Goal: Task Accomplishment & Management: Manage account settings

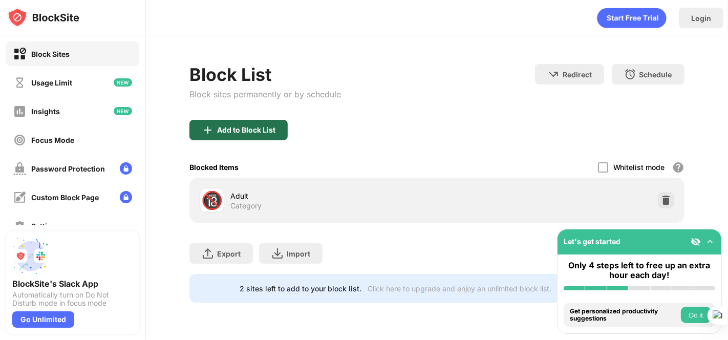
click at [224, 128] on div "Add to Block List" at bounding box center [246, 130] width 58 height 8
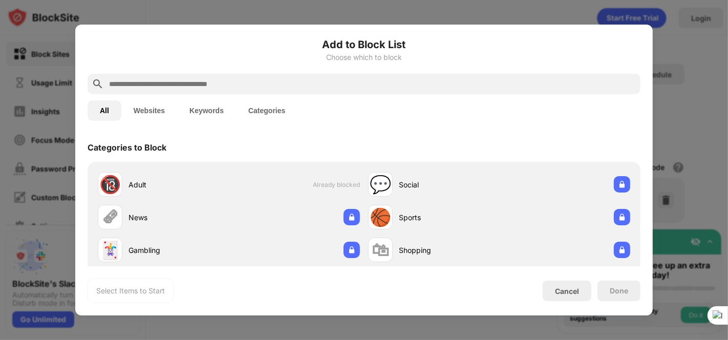
click at [260, 86] on input "text" at bounding box center [372, 84] width 529 height 12
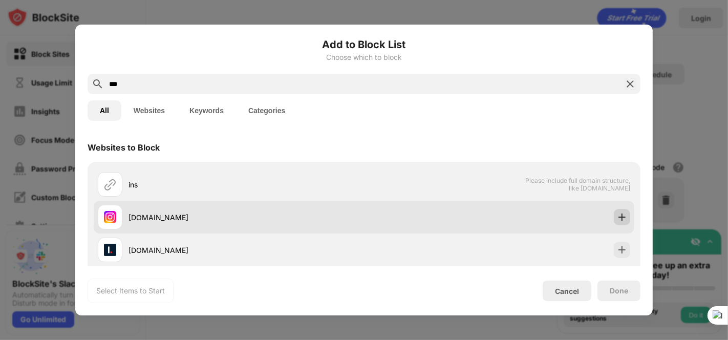
type input "***"
click at [617, 221] on img at bounding box center [622, 217] width 10 height 10
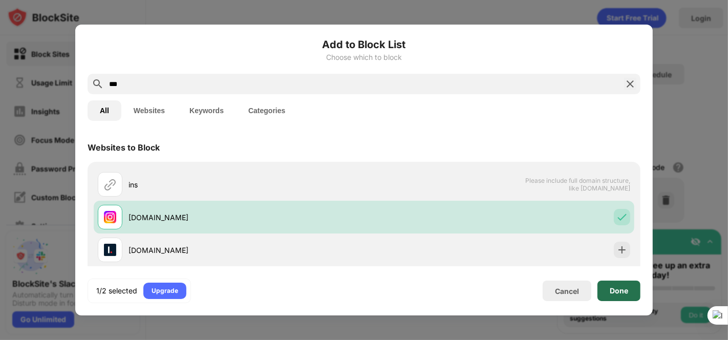
click at [611, 289] on div "Done" at bounding box center [619, 291] width 18 height 8
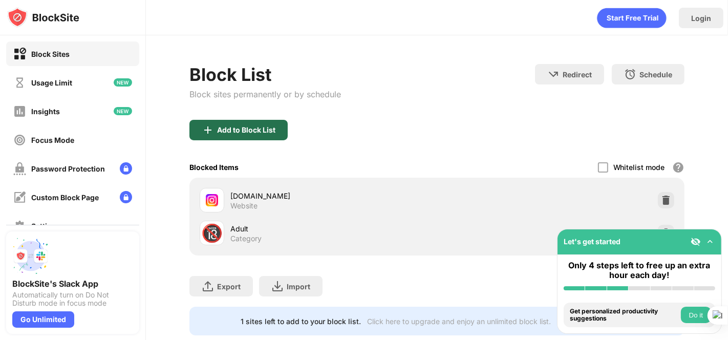
click at [234, 137] on div "Add to Block List" at bounding box center [238, 130] width 98 height 20
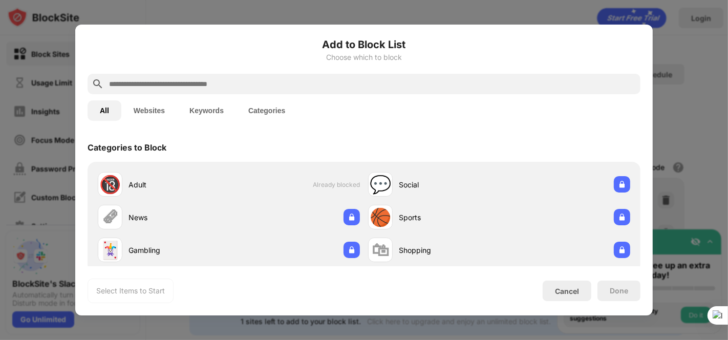
click at [253, 86] on input "text" at bounding box center [372, 84] width 529 height 12
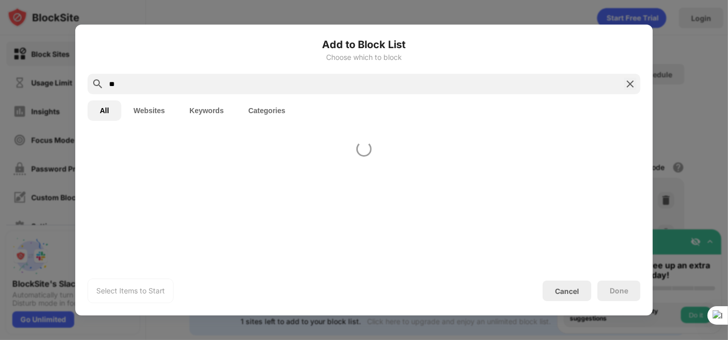
type input "*"
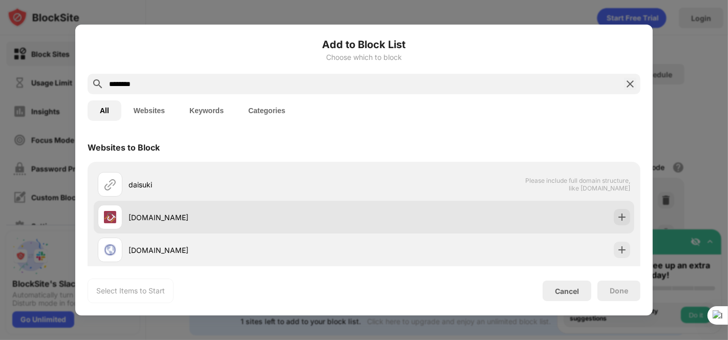
scroll to position [190, 0]
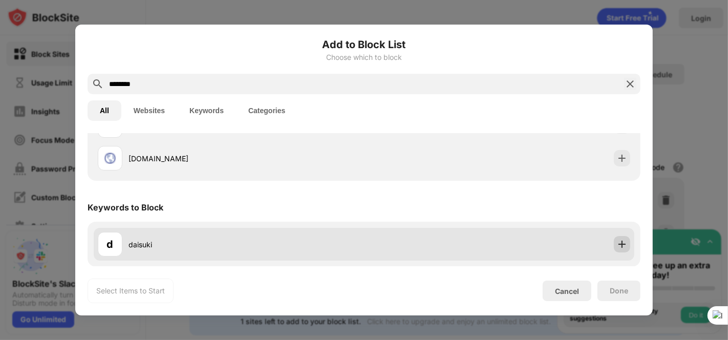
type input "*******"
click at [617, 243] on img at bounding box center [622, 244] width 10 height 10
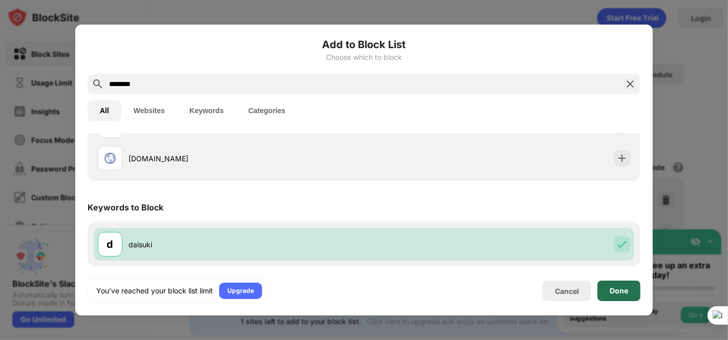
click at [615, 291] on div "Done" at bounding box center [619, 291] width 18 height 8
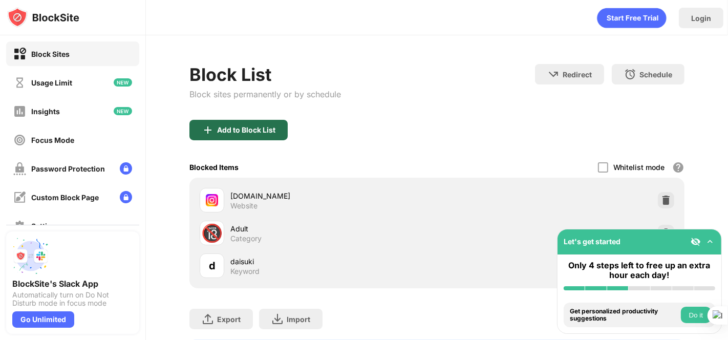
click at [251, 132] on div "Add to Block List" at bounding box center [246, 130] width 58 height 8
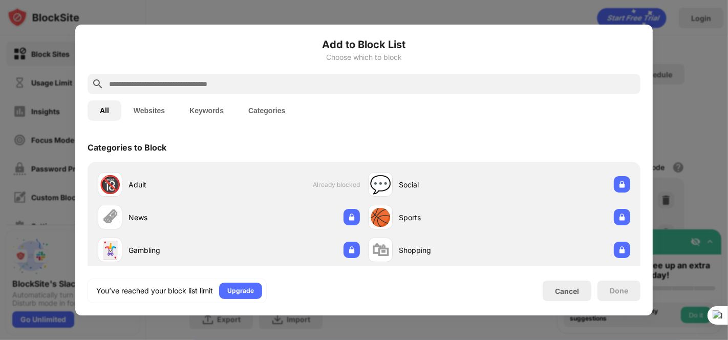
click at [231, 78] on input "text" at bounding box center [372, 84] width 529 height 12
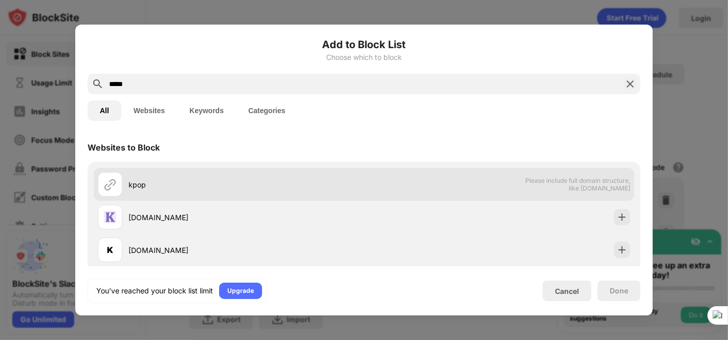
scroll to position [190, 0]
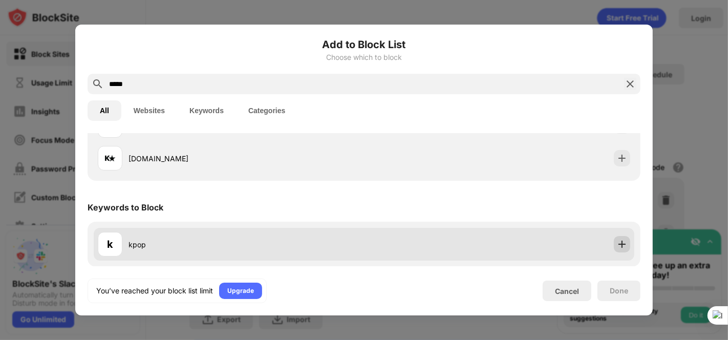
type input "****"
click at [615, 237] on div at bounding box center [622, 244] width 16 height 16
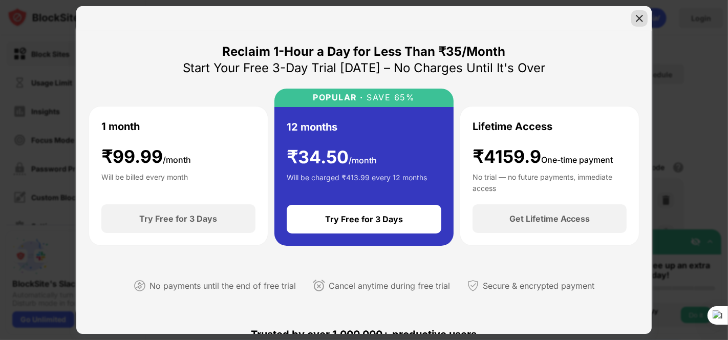
click at [635, 19] on img at bounding box center [640, 18] width 10 height 10
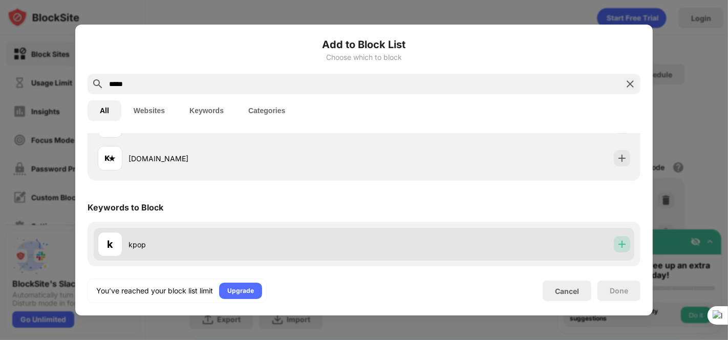
click at [620, 249] on div at bounding box center [622, 244] width 16 height 16
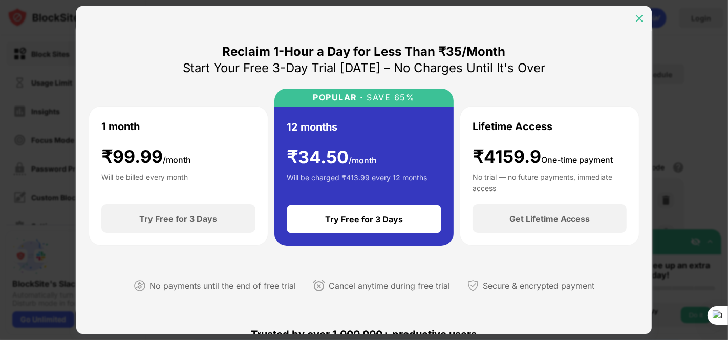
click at [633, 15] on div at bounding box center [639, 18] width 16 height 16
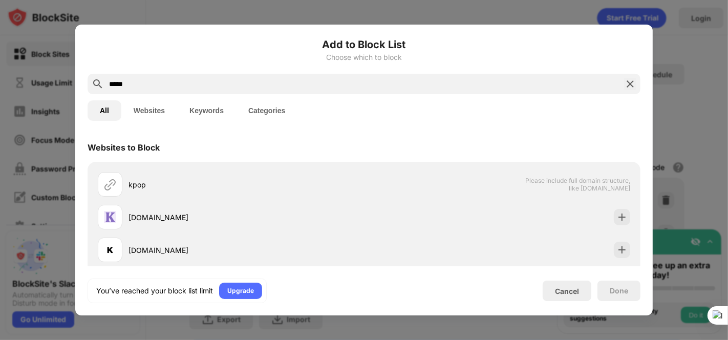
click at [627, 87] on img at bounding box center [630, 84] width 12 height 12
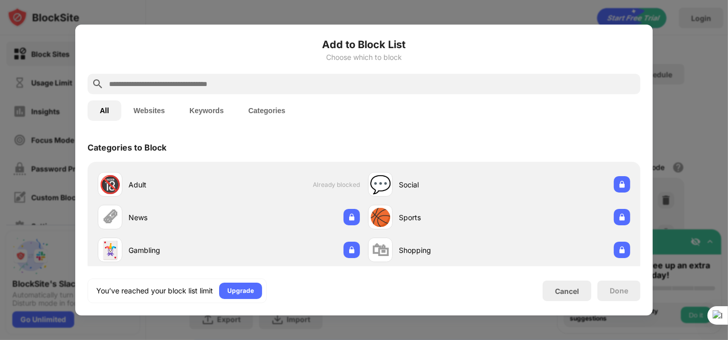
click at [664, 71] on div at bounding box center [364, 170] width 728 height 340
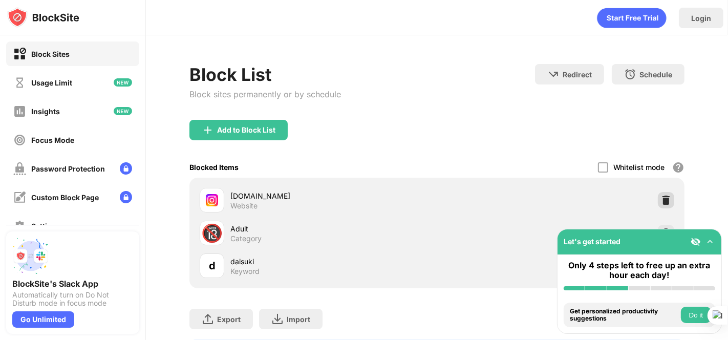
scroll to position [65, 0]
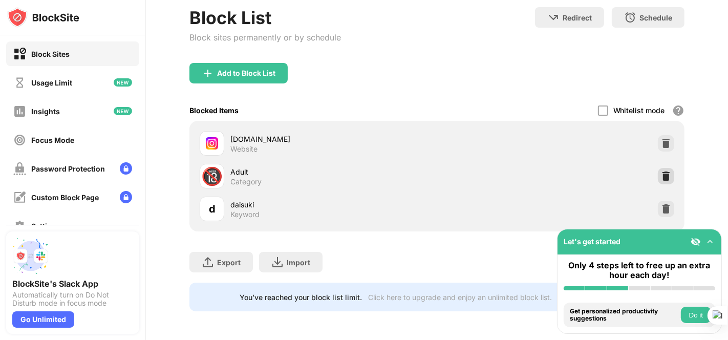
click at [659, 172] on div at bounding box center [666, 176] width 16 height 16
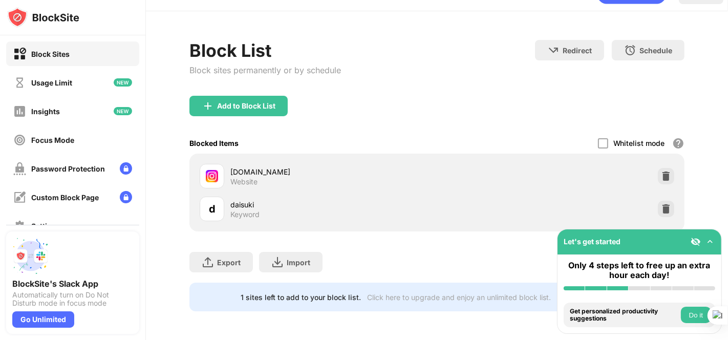
scroll to position [32, 0]
click at [236, 102] on div "Add to Block List" at bounding box center [246, 106] width 58 height 8
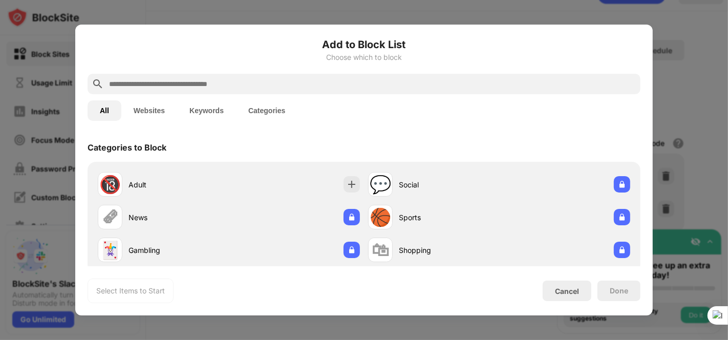
click at [237, 78] on input "text" at bounding box center [372, 84] width 529 height 12
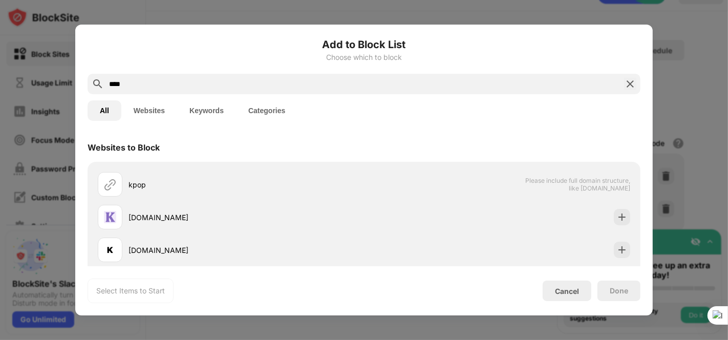
scroll to position [190, 0]
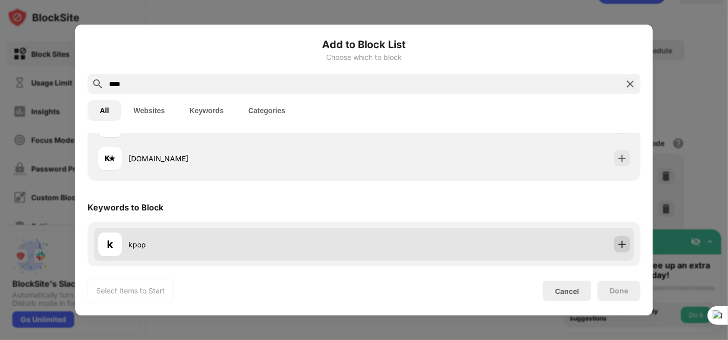
type input "****"
click at [620, 241] on div at bounding box center [622, 244] width 16 height 16
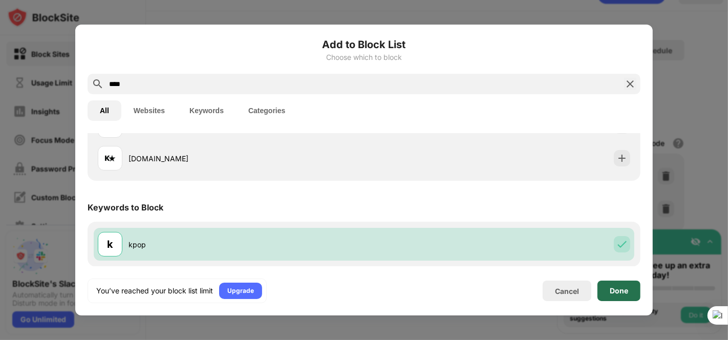
click at [613, 295] on div "Done" at bounding box center [619, 291] width 43 height 20
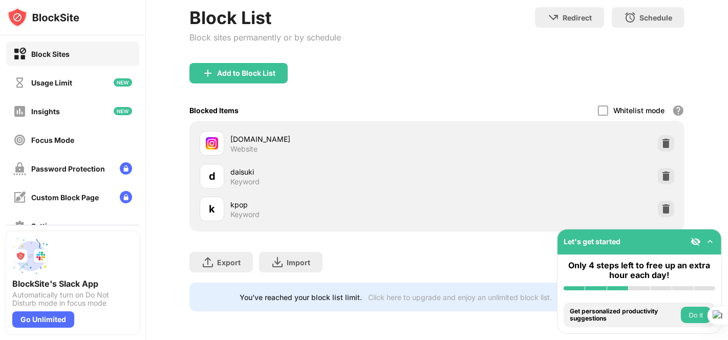
scroll to position [0, 0]
